Goal: Information Seeking & Learning: Learn about a topic

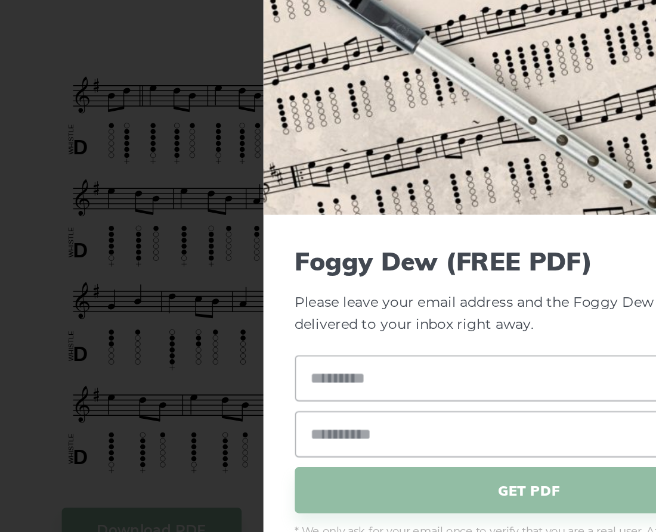
click at [39, 125] on div "× Foggy Dew (FREE PDF) Please leave your email address and the Foggy Dew PDF wi…" at bounding box center [328, 266] width 656 height 532
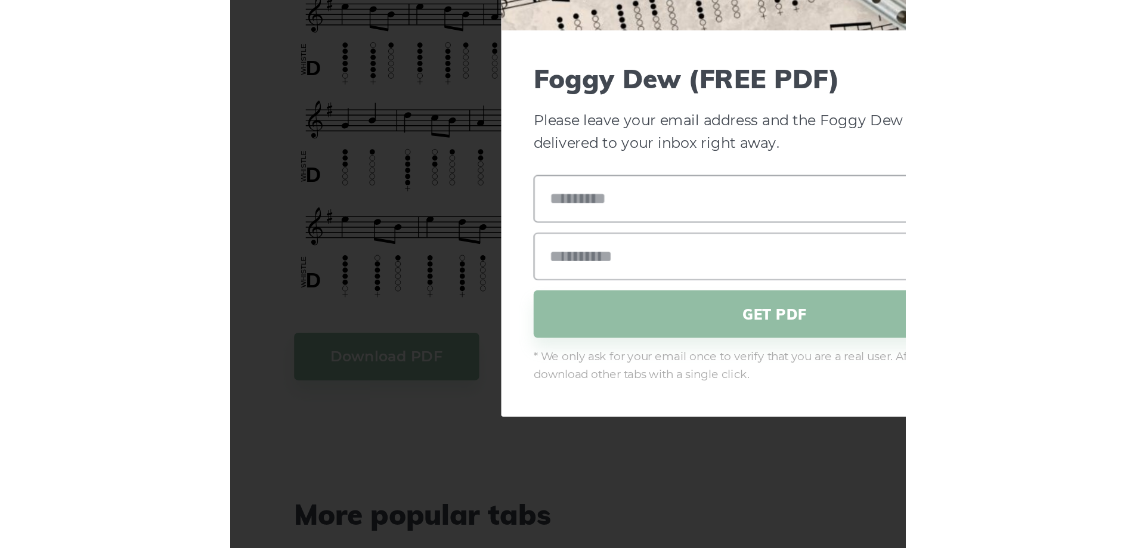
scroll to position [276, 0]
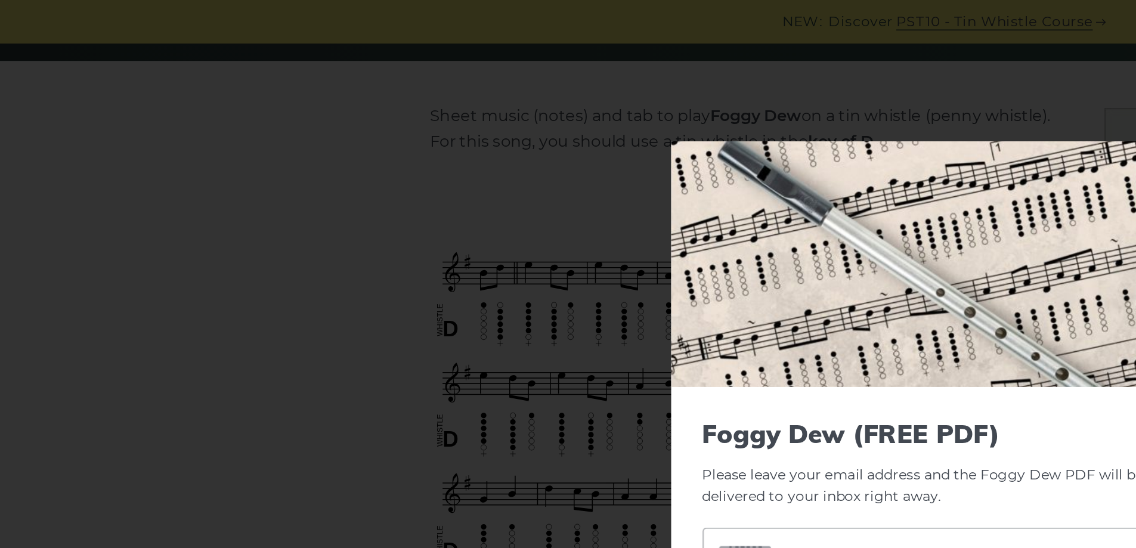
click at [215, 117] on div "× Foggy Dew (FREE PDF) Please leave your email address and the Foggy Dew PDF wi…" at bounding box center [568, 274] width 1136 height 548
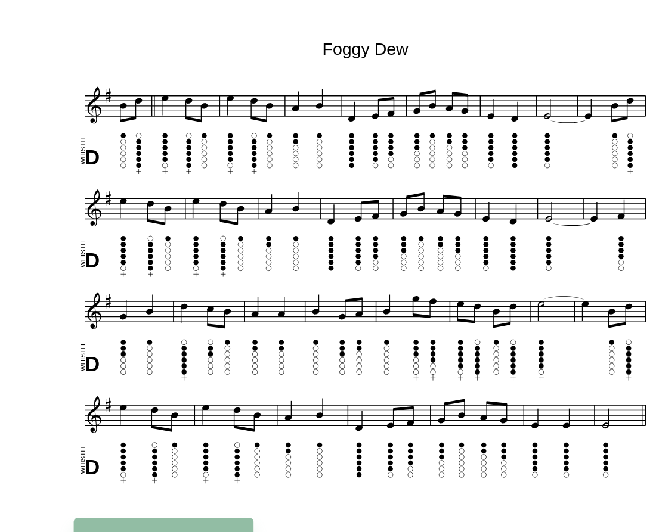
scroll to position [179, 0]
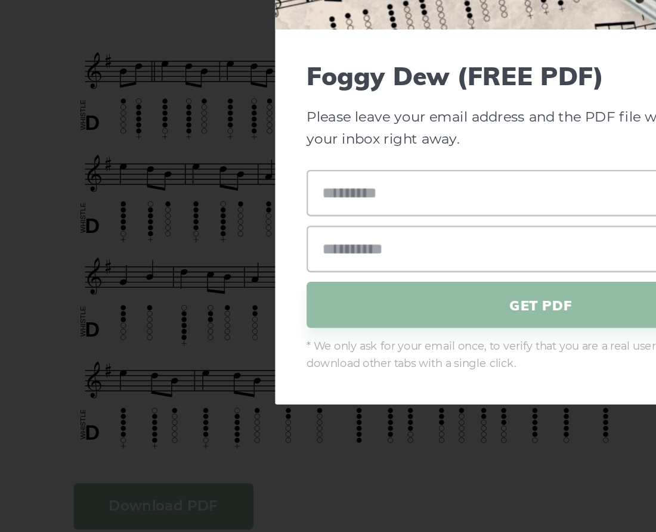
click at [101, 514] on div "× Foggy Dew (FREE PDF) Please leave your email address and the PDF file will be…" at bounding box center [328, 266] width 656 height 532
click at [230, 328] on input "text" at bounding box center [328, 326] width 284 height 28
type input "**********"
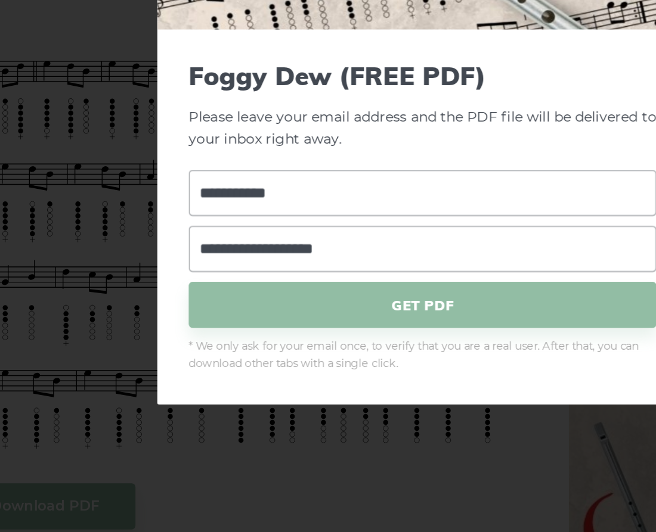
type input "**********"
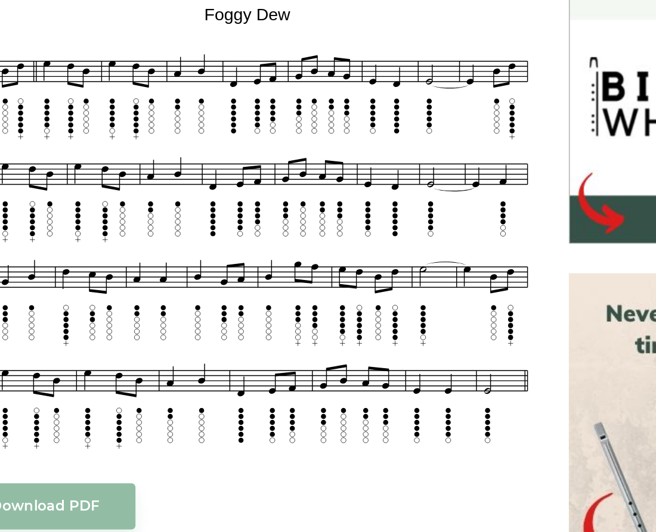
drag, startPoint x: 181, startPoint y: 272, endPoint x: 130, endPoint y: 228, distance: 67.2
click at [130, 228] on img at bounding box center [222, 346] width 354 height 277
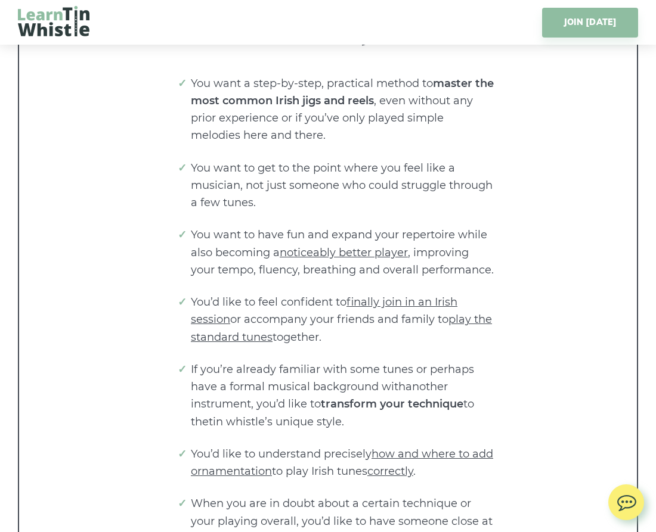
scroll to position [2862, 0]
